Goal: Task Accomplishment & Management: Manage account settings

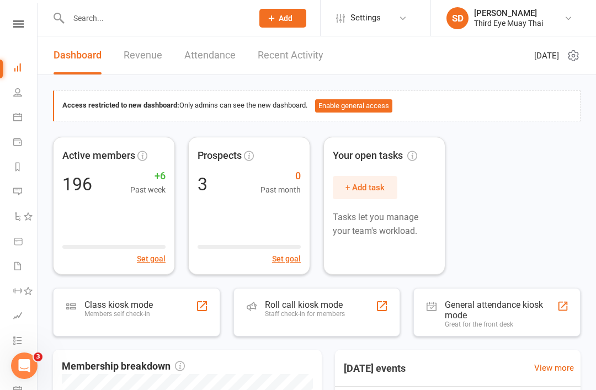
click at [126, 323] on div "Class kiosk mode Members self check-in" at bounding box center [118, 314] width 68 height 29
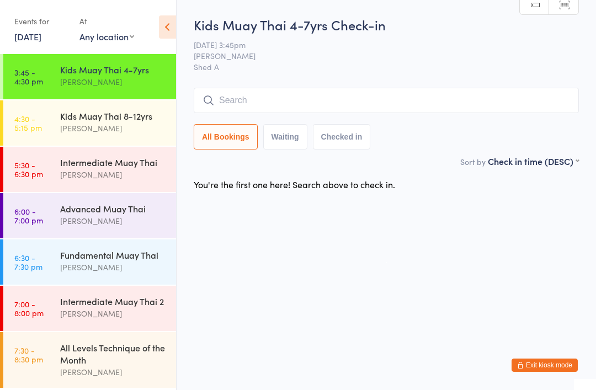
click at [397, 95] on input "search" at bounding box center [386, 100] width 385 height 25
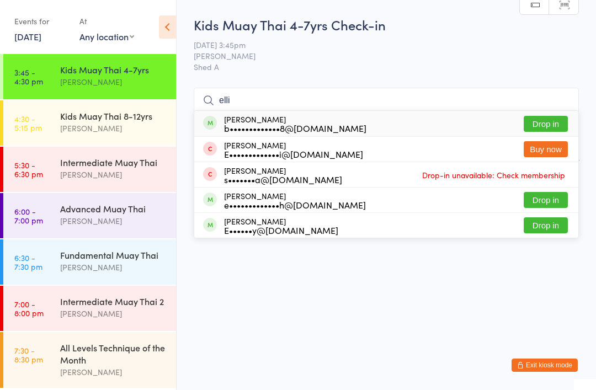
type input "elli"
click at [260, 113] on div "Elliot Baker b•••••••••••••8@gmail.com Drop in" at bounding box center [386, 123] width 384 height 25
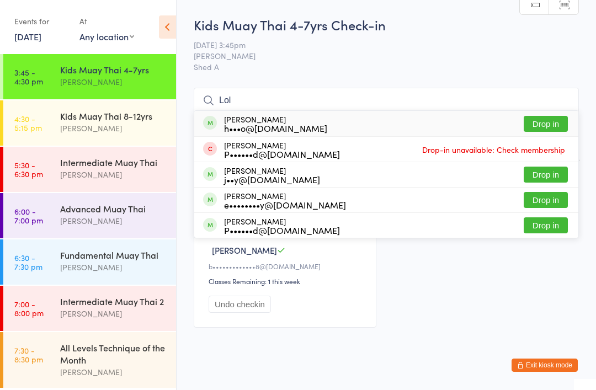
type input "Lol"
click at [270, 119] on div "Lola Byrnes h•••o@insideoutwithkris.com.au" at bounding box center [275, 124] width 103 height 18
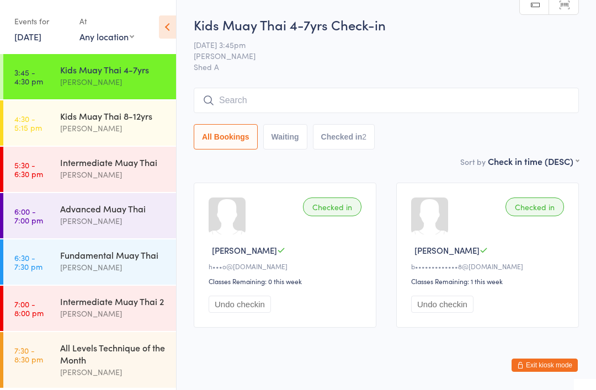
type input "O"
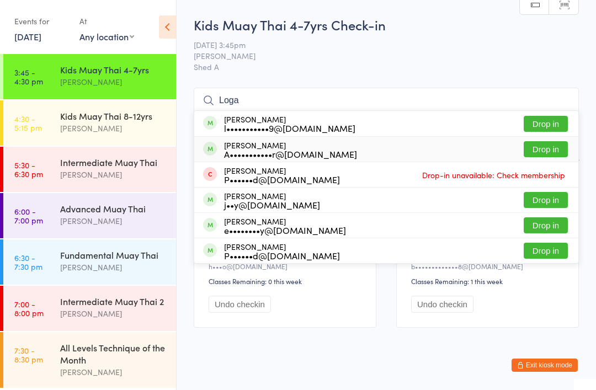
type input "Loga"
click at [297, 147] on div "Logan Donnelly-Walter A•••••••••••r@outlook.com" at bounding box center [290, 150] width 133 height 18
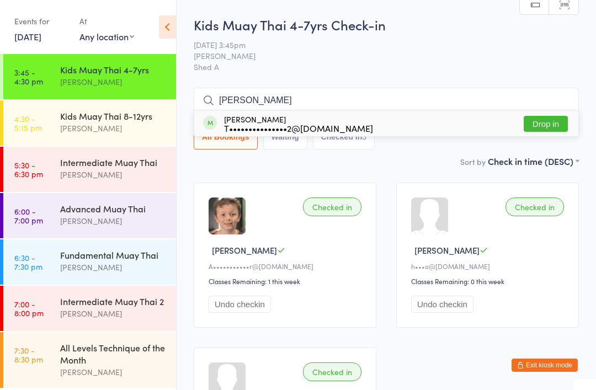
type input "Leah"
click at [266, 116] on div "Leah Williams T•••••••••••••••2@gmail.com" at bounding box center [298, 124] width 149 height 18
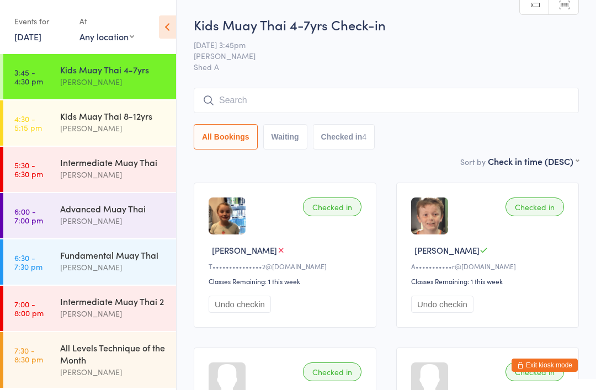
click at [119, 214] on div "Advanced Muay Thai" at bounding box center [113, 208] width 106 height 12
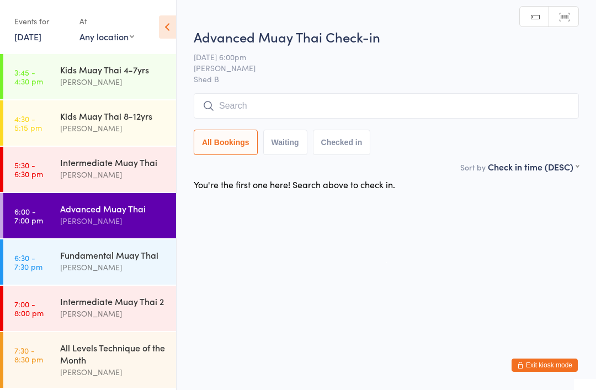
click at [137, 80] on div "[PERSON_NAME]" at bounding box center [113, 82] width 106 height 13
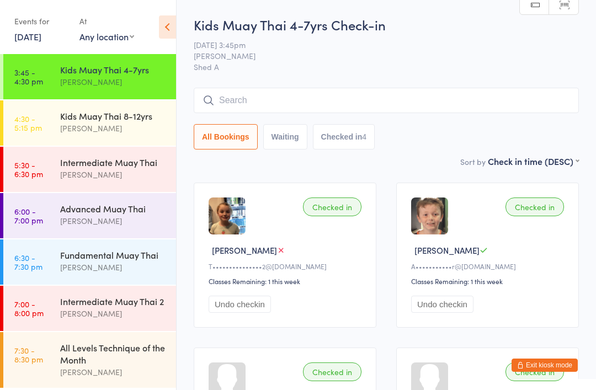
click at [137, 164] on div "Intermediate Muay Thai" at bounding box center [113, 162] width 106 height 12
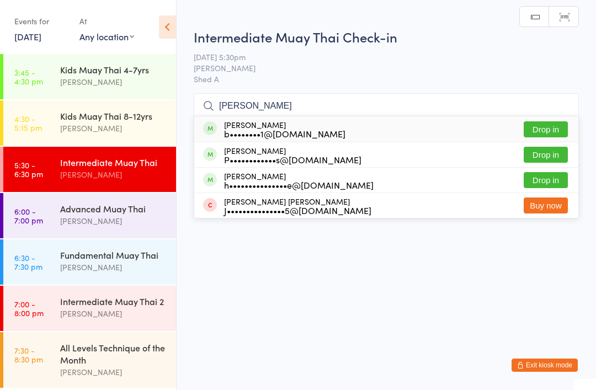
type input "Pete"
click at [264, 147] on div "Peter Pavlidis P••••••••••••s@outlook.com" at bounding box center [292, 155] width 137 height 18
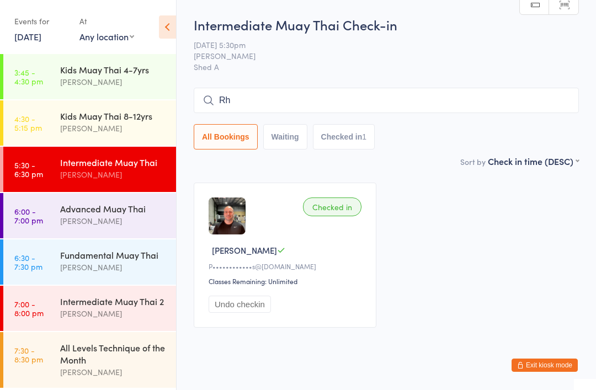
type input "R"
click at [122, 76] on div "Kids Muay Thai 4-7yrs" at bounding box center [113, 69] width 106 height 12
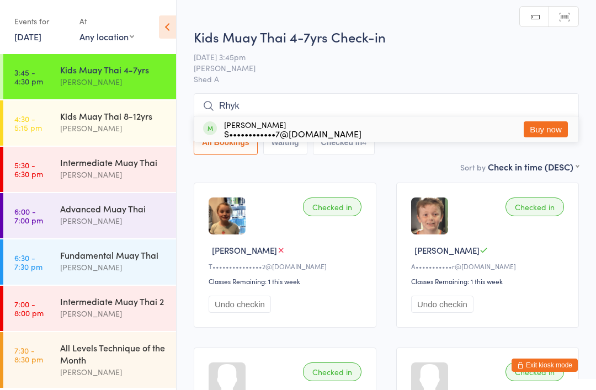
type input "Rhyk"
click at [257, 125] on div "Rhyker Sparkes S••••••••••••7@hotmail.com" at bounding box center [292, 129] width 137 height 18
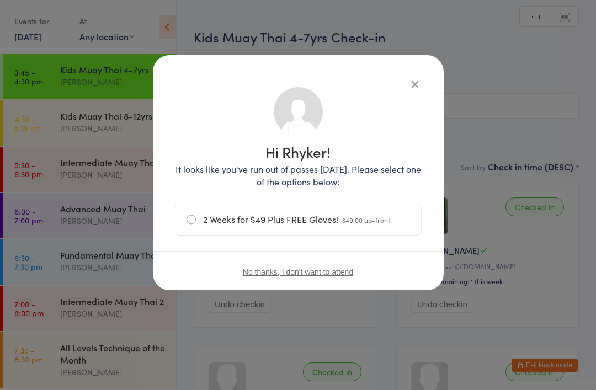
click at [419, 83] on icon "button" at bounding box center [415, 84] width 12 height 12
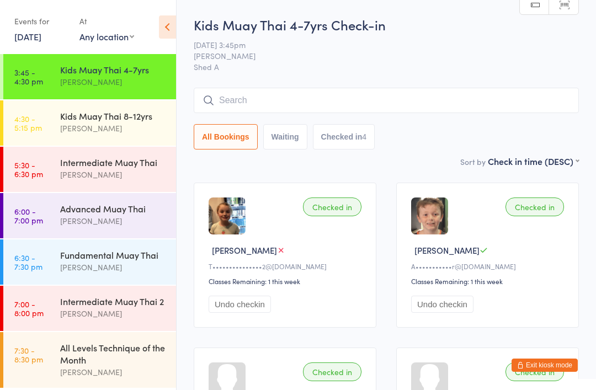
click at [548, 354] on div "Checked in Leah W T•••••••••••••••2@gmail.com Classes Remaining: 1 this week Un…" at bounding box center [386, 338] width 405 height 330
click at [553, 360] on button "Exit kiosk mode" at bounding box center [544, 365] width 66 height 13
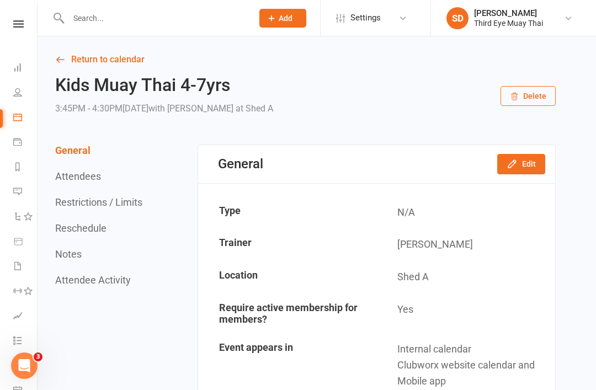
click at [22, 74] on link "Dashboard" at bounding box center [25, 68] width 25 height 25
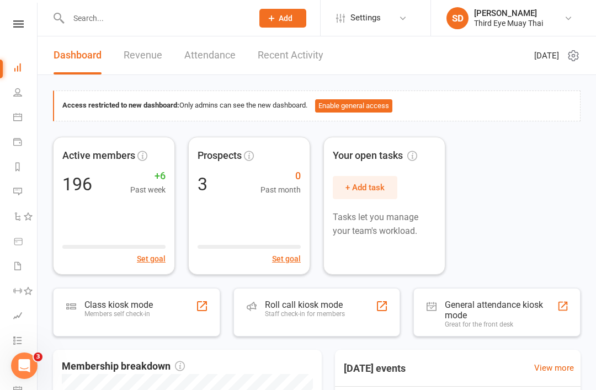
click at [149, 317] on div "Class kiosk mode Members self check-in" at bounding box center [118, 314] width 68 height 29
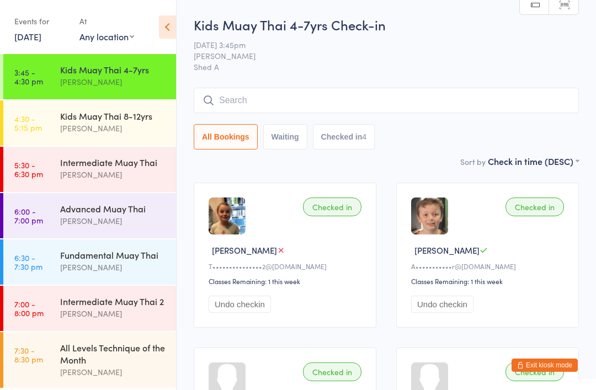
click at [273, 109] on input "search" at bounding box center [386, 100] width 385 height 25
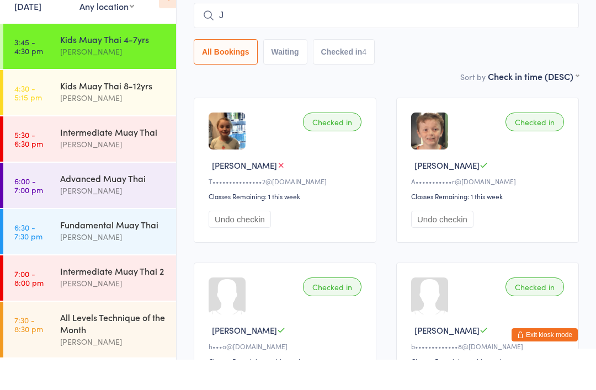
scroll to position [58, 0]
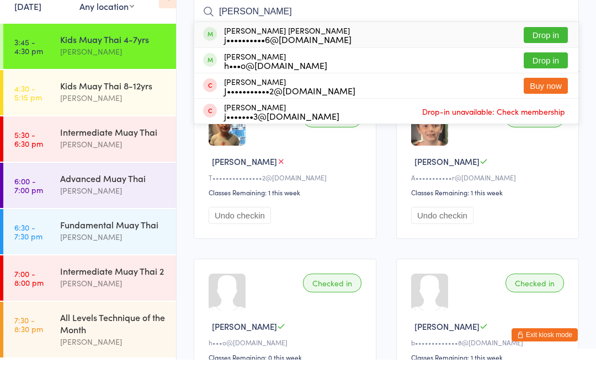
type input "Jesse"
click at [268, 82] on div "Jesse Byrnes h•••o@insideoutwithkris.com.au" at bounding box center [275, 91] width 103 height 18
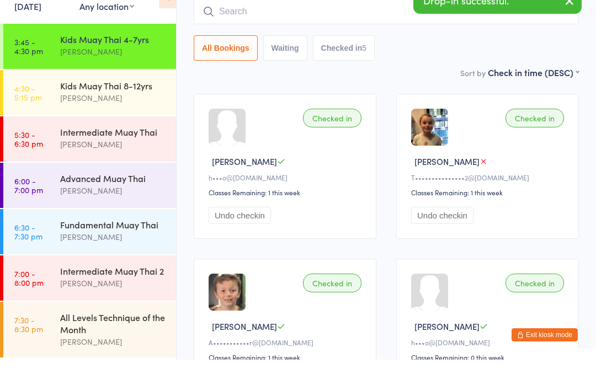
scroll to position [89, 0]
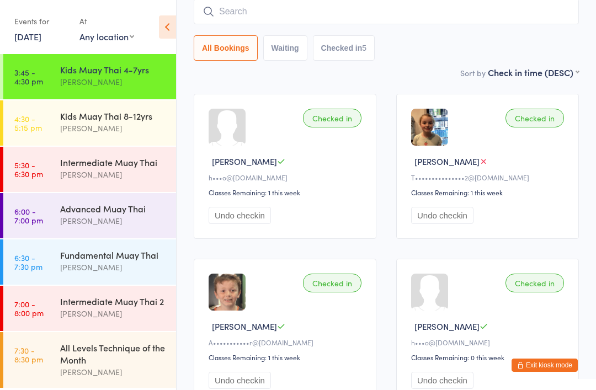
click at [544, 359] on button "Exit kiosk mode" at bounding box center [544, 365] width 66 height 13
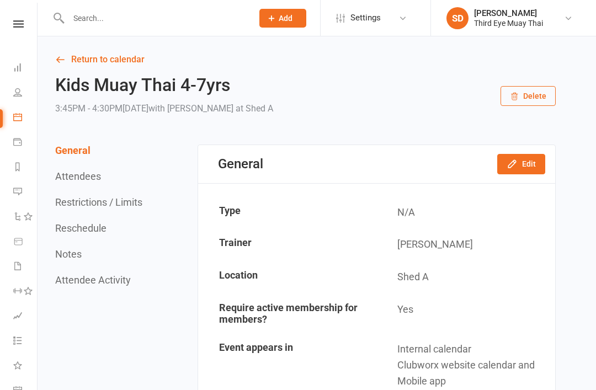
click at [0, 0] on div "Loading" at bounding box center [0, 0] width 0 height 0
click at [77, 17] on input "text" at bounding box center [155, 17] width 180 height 15
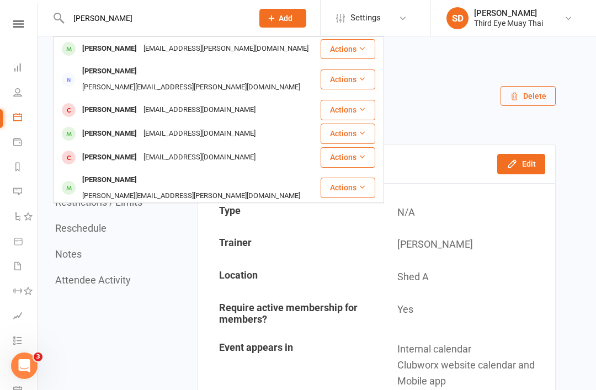
type input "[PERSON_NAME]"
click at [93, 126] on div "[PERSON_NAME]" at bounding box center [109, 134] width 61 height 16
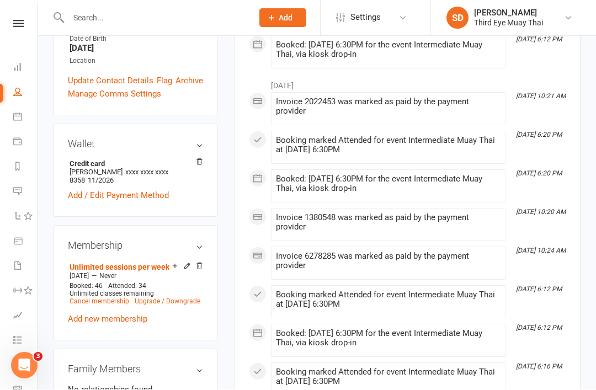
scroll to position [319, 0]
click at [109, 290] on span "Unlimited classes remaining" at bounding box center [112, 294] width 84 height 8
click at [114, 297] on link "Cancel membership" at bounding box center [100, 301] width 60 height 8
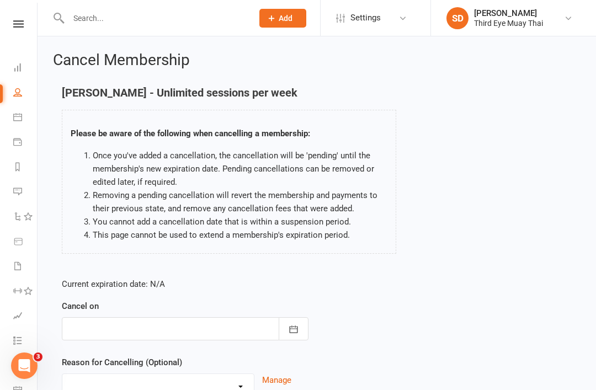
click at [162, 336] on div at bounding box center [185, 328] width 247 height 23
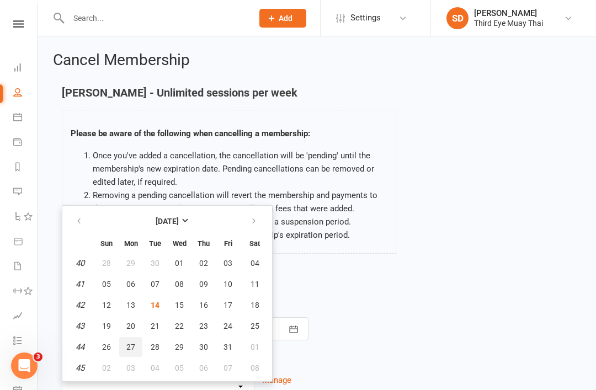
click at [127, 343] on span "27" at bounding box center [130, 347] width 9 height 9
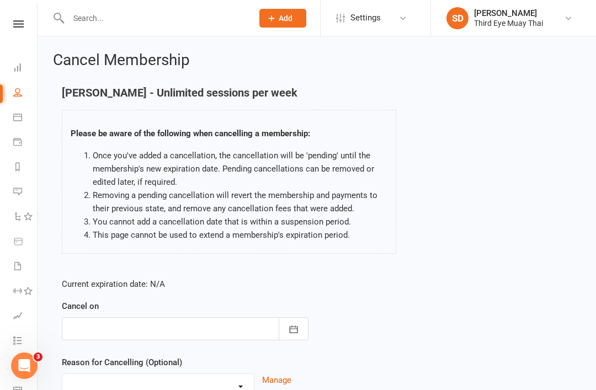
type input "[DATE]"
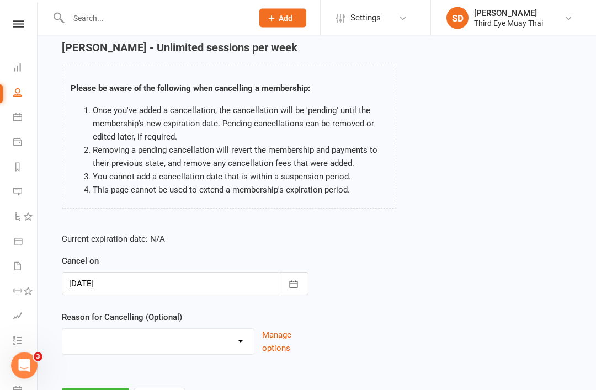
scroll to position [73, 0]
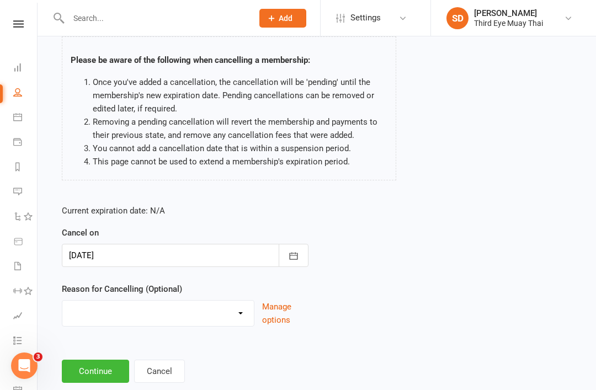
click at [110, 372] on button "Continue" at bounding box center [95, 371] width 67 height 23
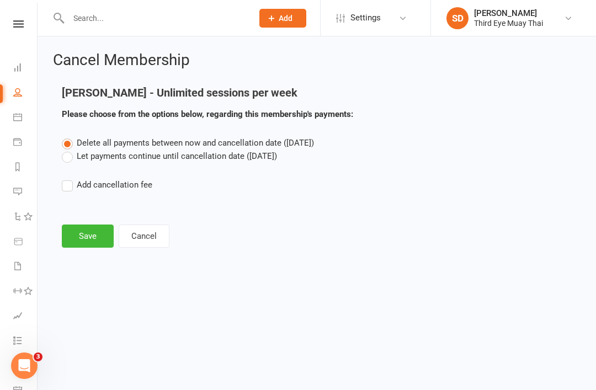
click at [98, 155] on label "Let payments continue until cancellation date ([DATE])" at bounding box center [169, 155] width 215 height 13
click at [69, 149] on input "Let payments continue until cancellation date ([DATE])" at bounding box center [65, 149] width 7 height 0
click at [93, 233] on button "Save" at bounding box center [88, 236] width 52 height 23
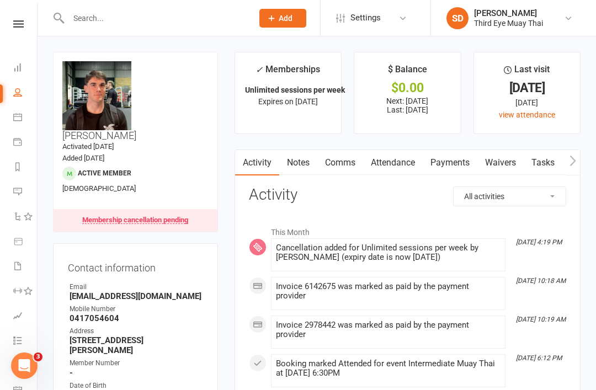
click at [19, 68] on icon at bounding box center [17, 67] width 9 height 9
